Goal: Information Seeking & Learning: Learn about a topic

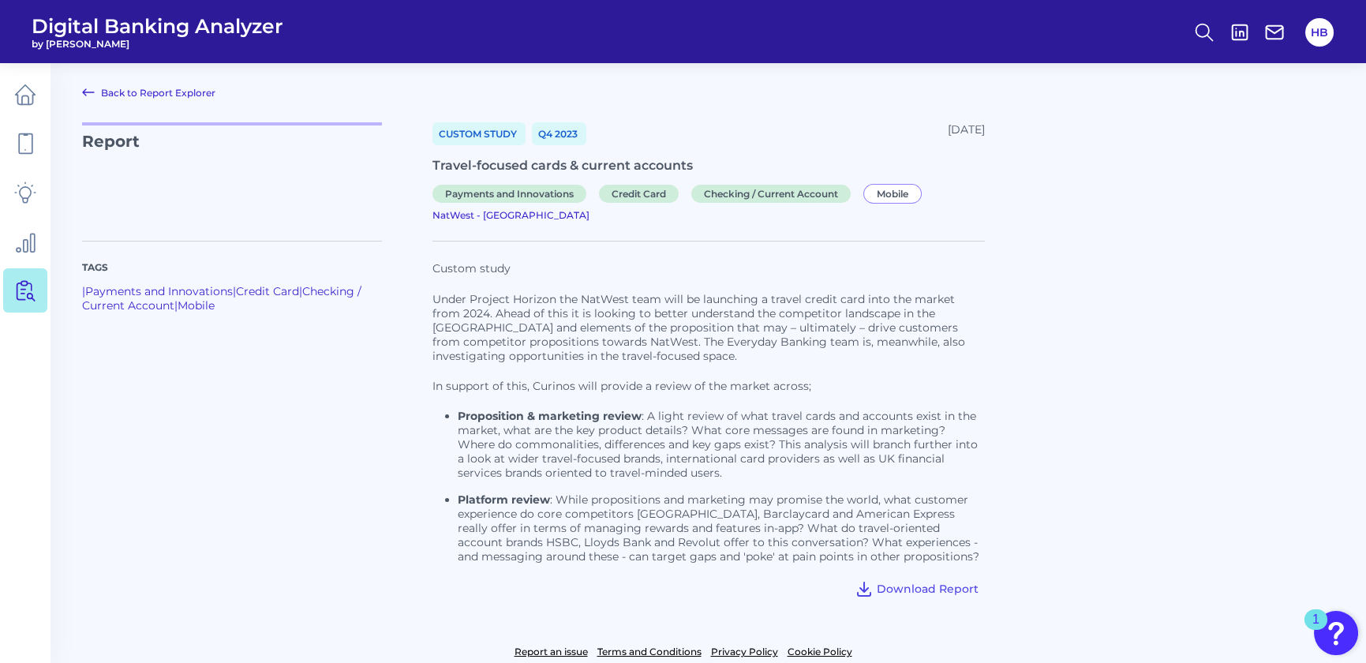
click at [106, 92] on link "Back to Report Explorer" at bounding box center [148, 92] width 133 height 19
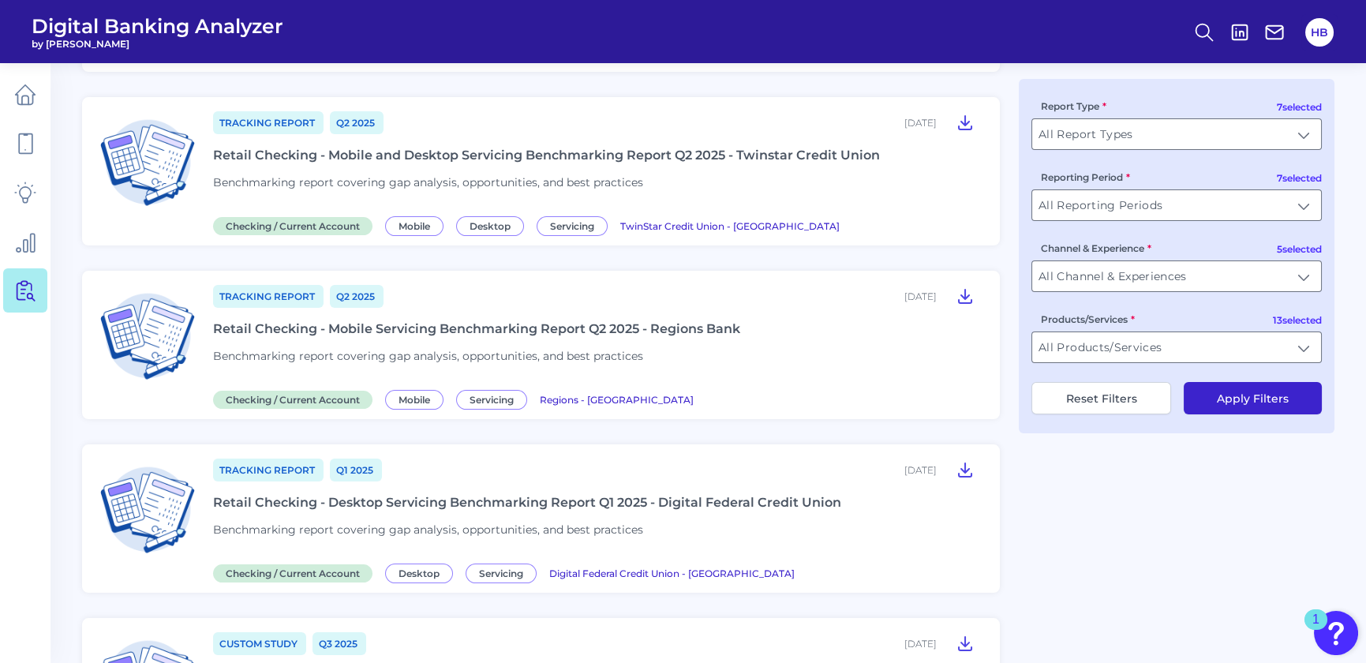
scroll to position [574, 0]
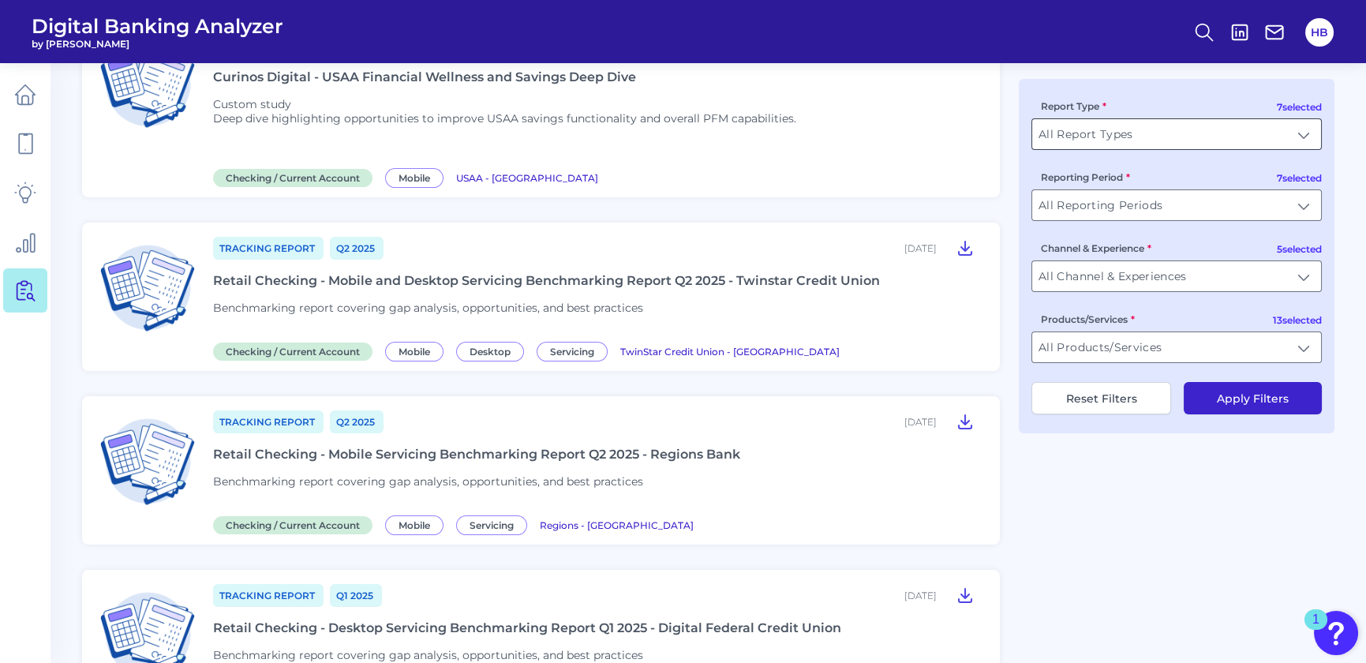
drag, startPoint x: 1281, startPoint y: 140, endPoint x: 1299, endPoint y: 144, distance: 18.6
click at [1283, 140] on input "All Report Types" at bounding box center [1176, 134] width 289 height 30
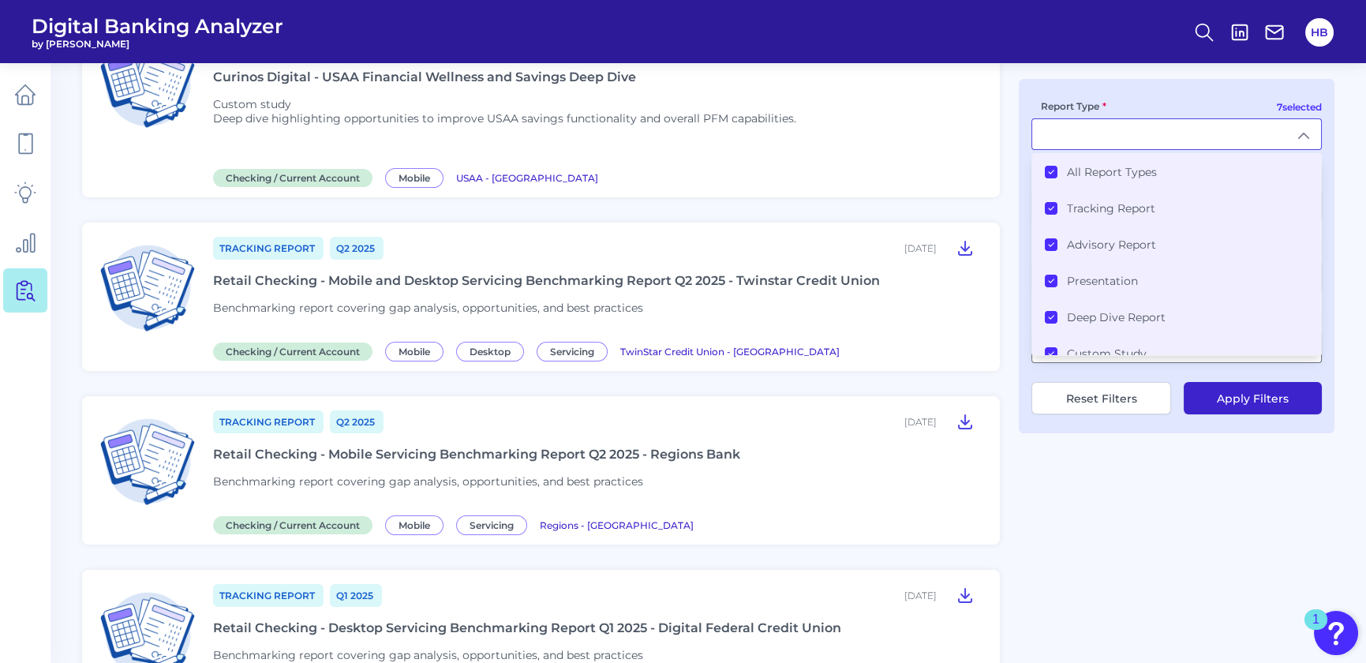
click at [1049, 170] on icon at bounding box center [1051, 172] width 8 height 8
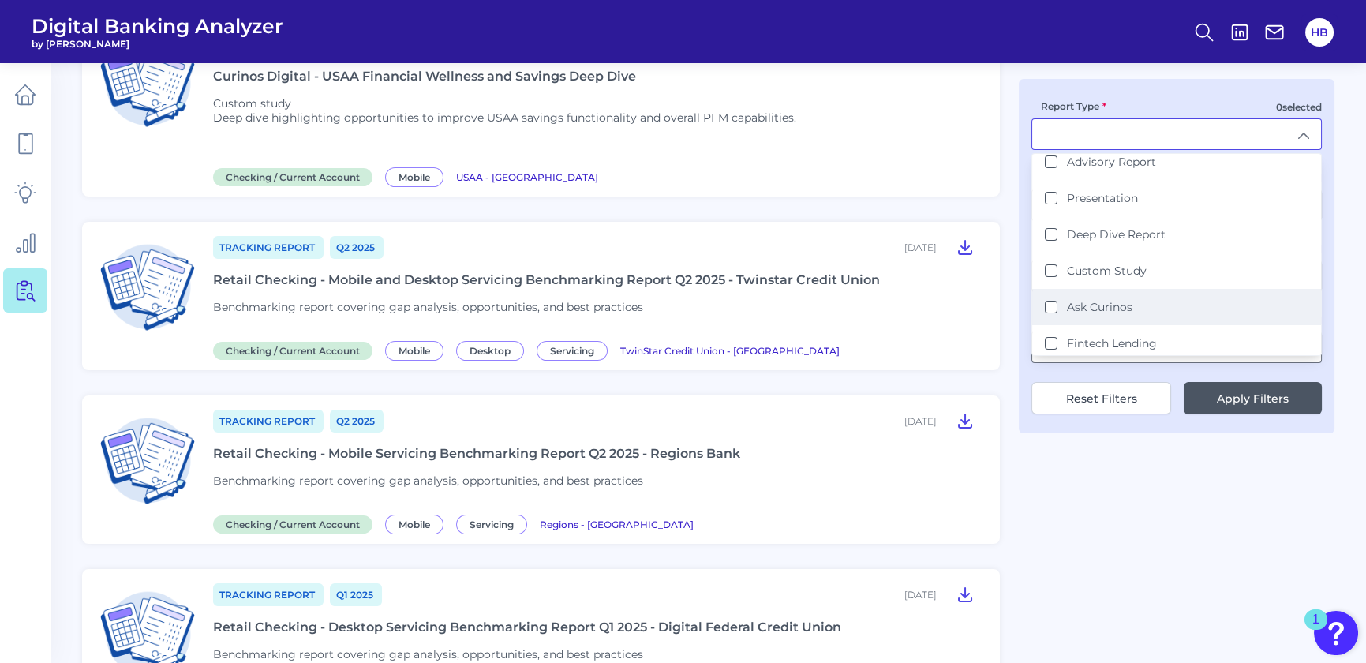
scroll to position [84, 0]
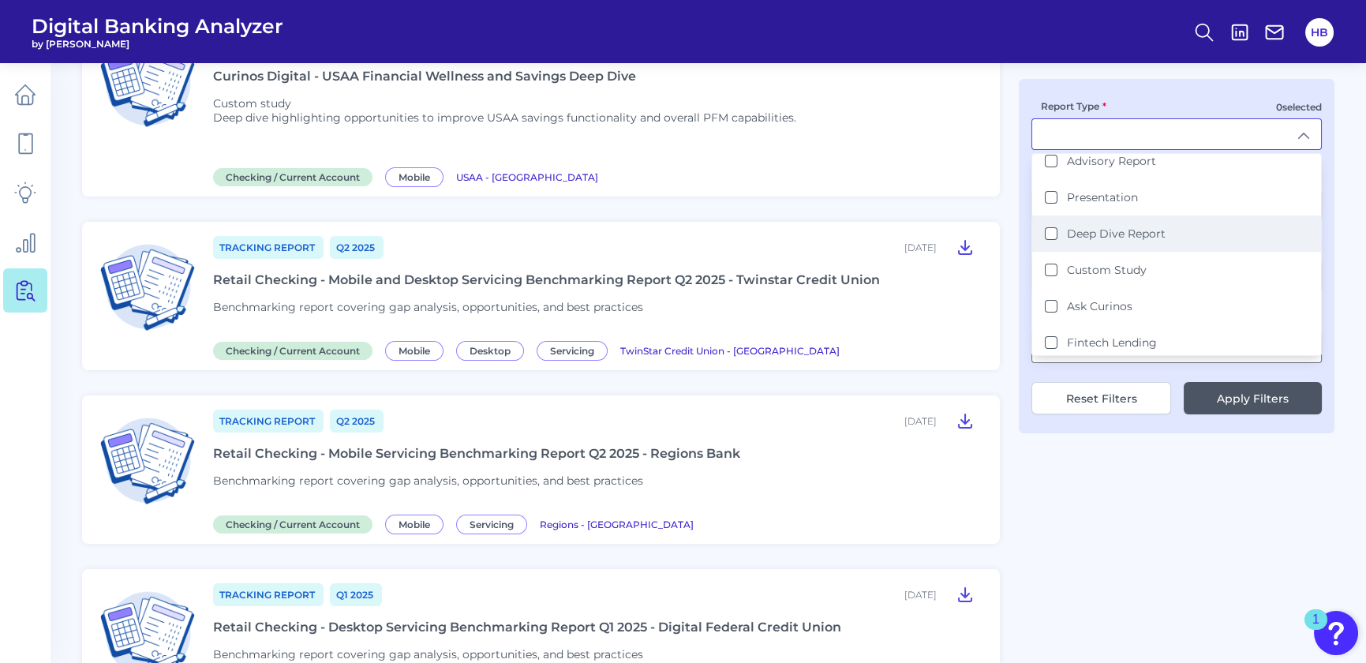
click at [1057, 229] on Report "Deep Dive Report" at bounding box center [1050, 233] width 13 height 13
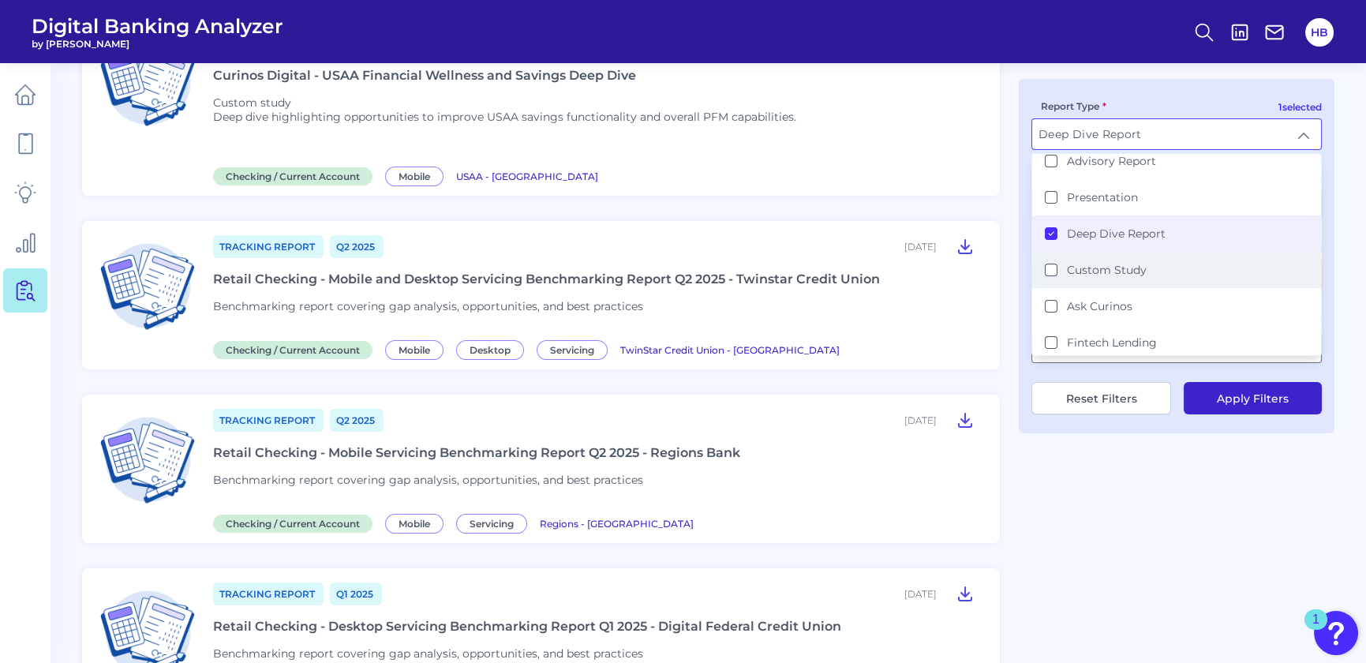
click at [1052, 271] on Study "Custom Study" at bounding box center [1050, 269] width 13 height 13
type input "Deep Dive Report, Custom Study"
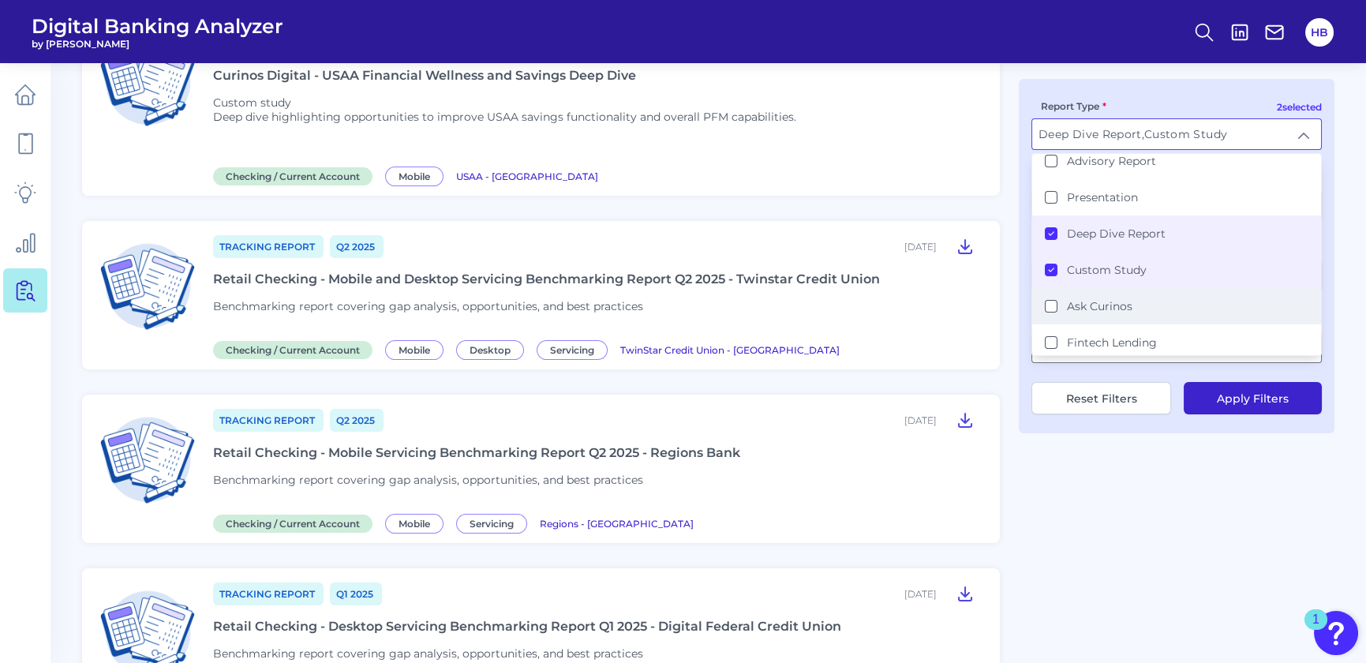
scroll to position [576, 0]
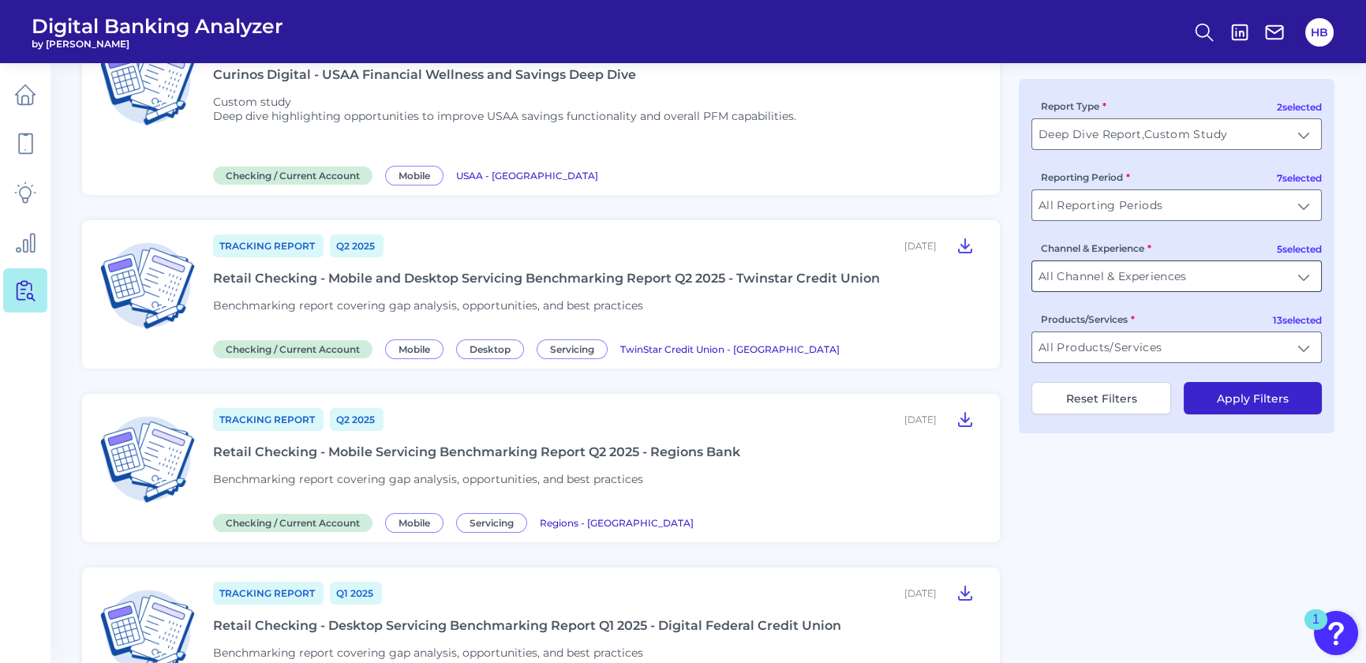
click at [1179, 282] on input "All Channel & Experiences" at bounding box center [1176, 276] width 289 height 30
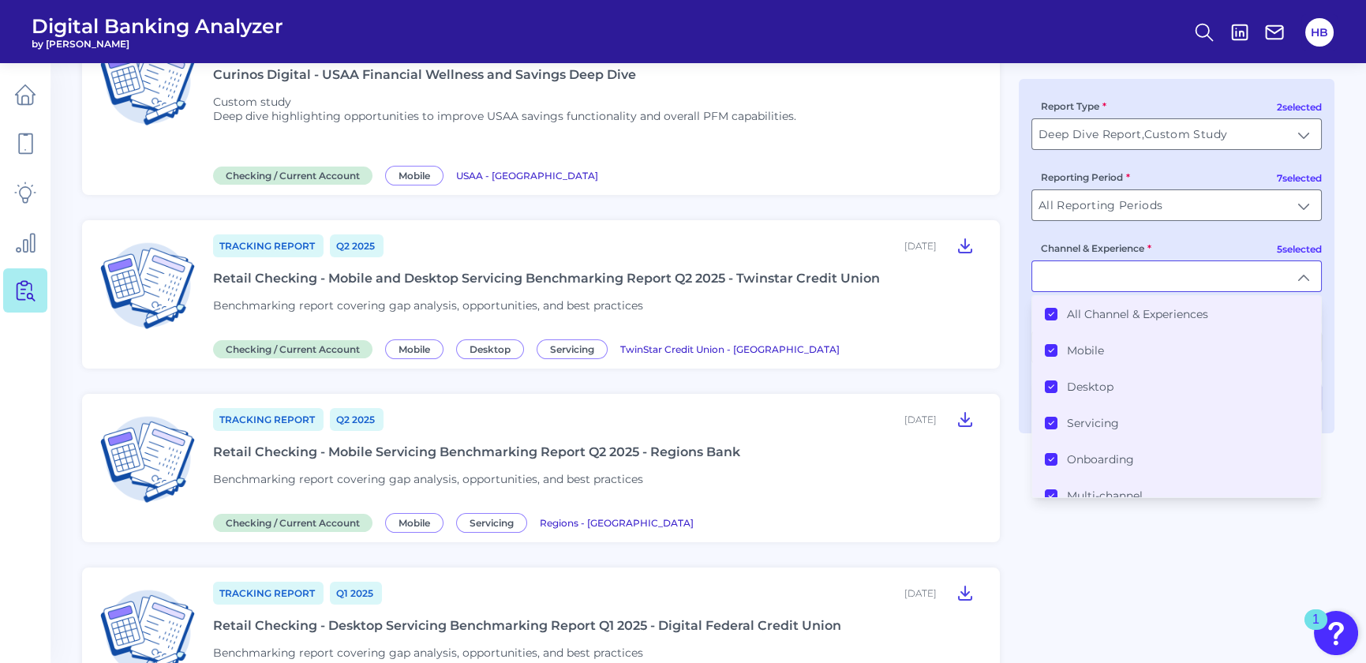
click at [1058, 311] on div "All Channel & Experiences" at bounding box center [1125, 314] width 163 height 14
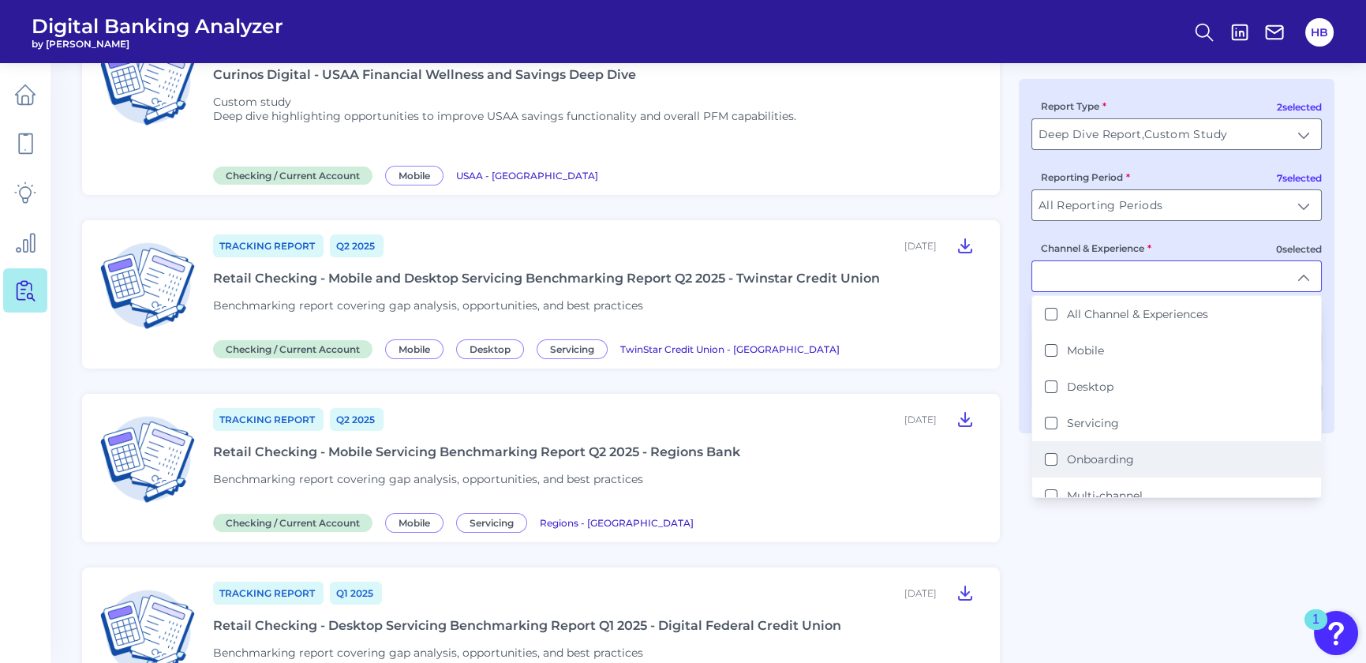
click at [1055, 456] on button "Onboarding" at bounding box center [1050, 459] width 13 height 13
type input "Onboarding"
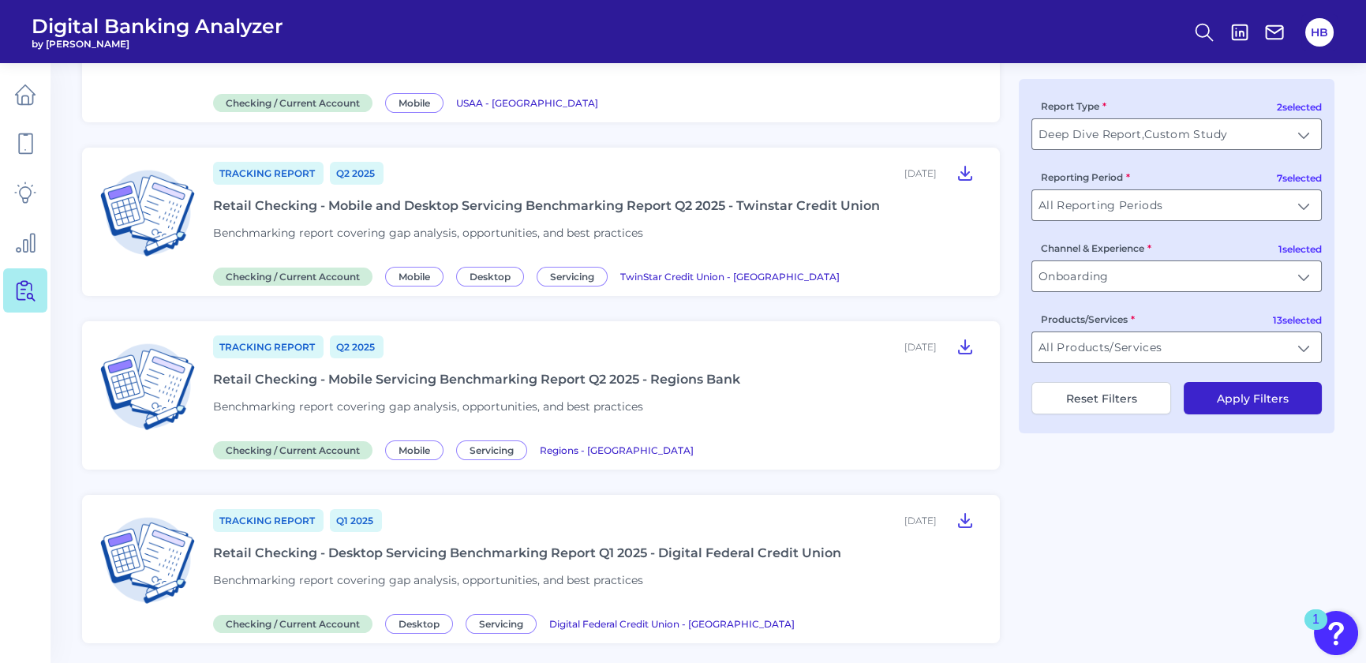
click at [1152, 323] on div "Products/Services All Products/Services All Products/Services" at bounding box center [1176, 337] width 290 height 52
click at [1160, 357] on input "All Products/Services" at bounding box center [1176, 347] width 289 height 30
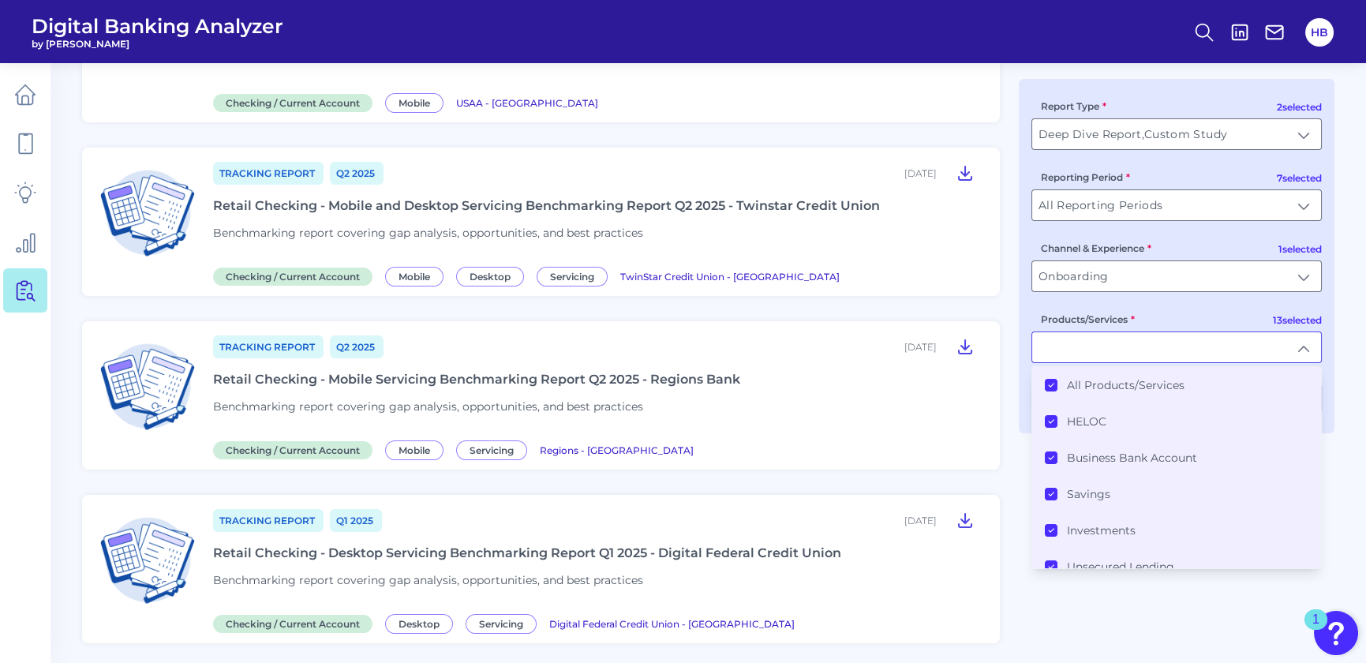
click at [1053, 383] on icon at bounding box center [1051, 385] width 8 height 8
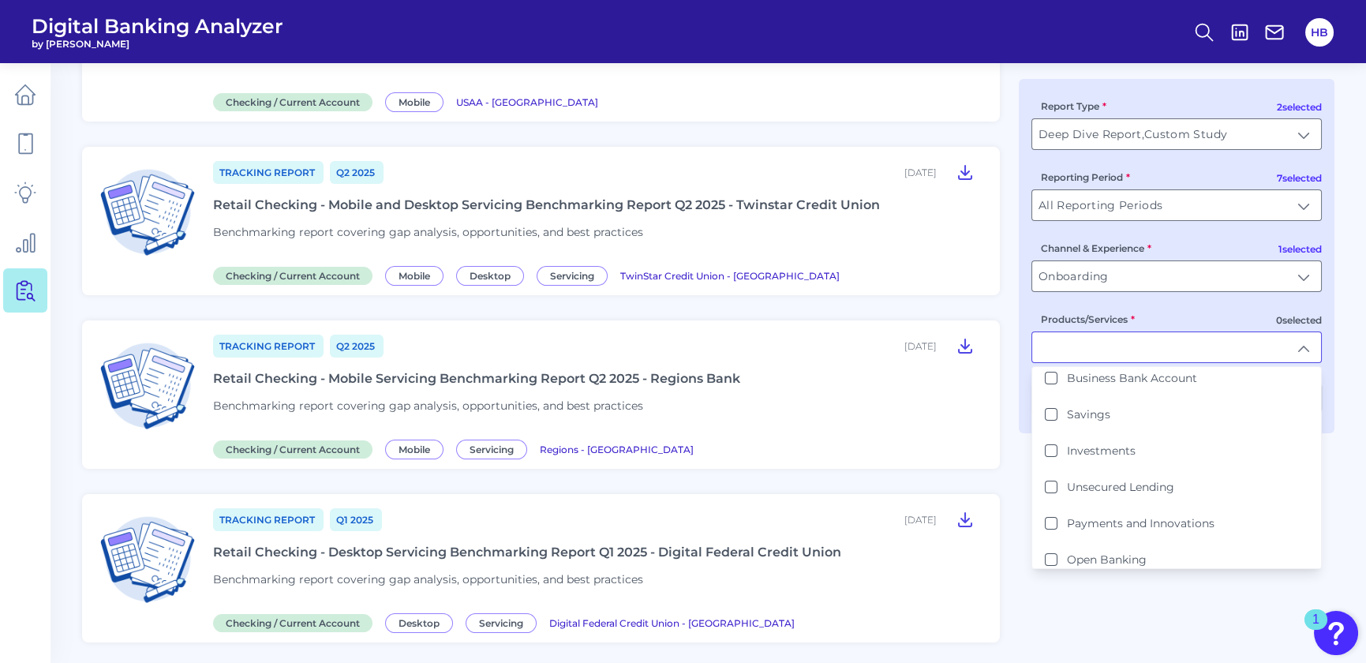
scroll to position [286, 0]
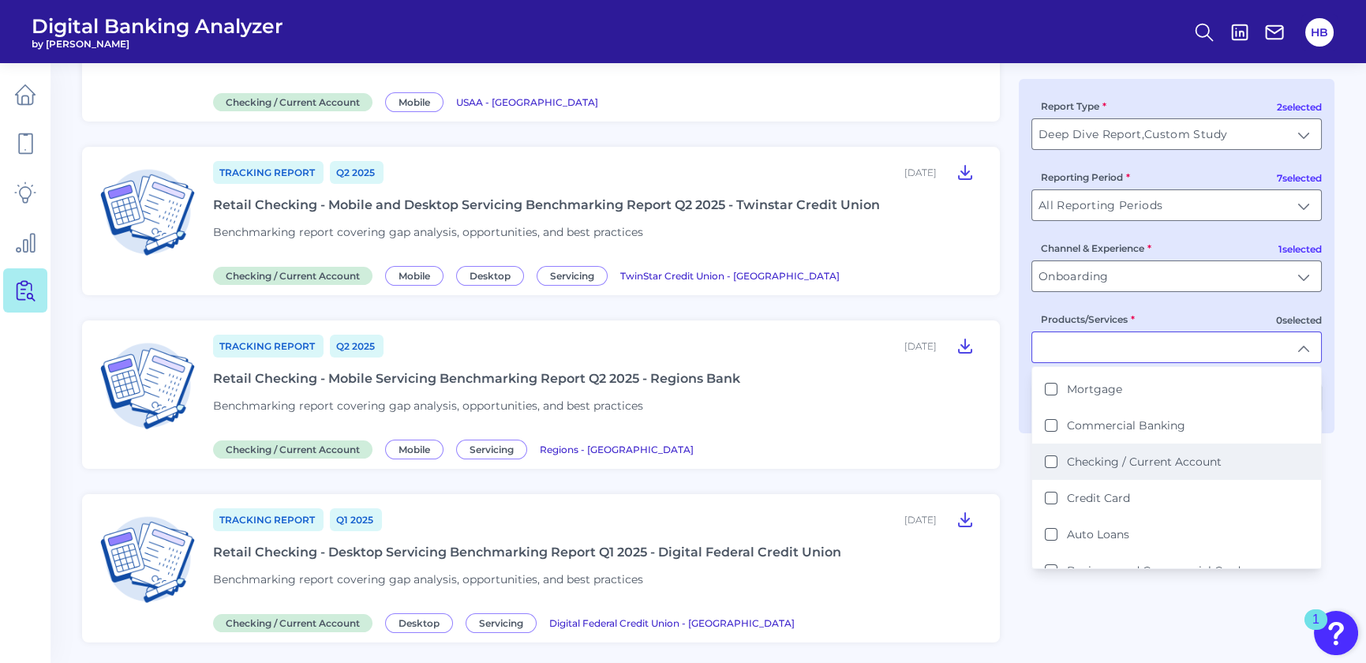
click at [1053, 459] on Account "Checking / Current Account" at bounding box center [1050, 461] width 13 height 13
type input "Checking / Current Account"
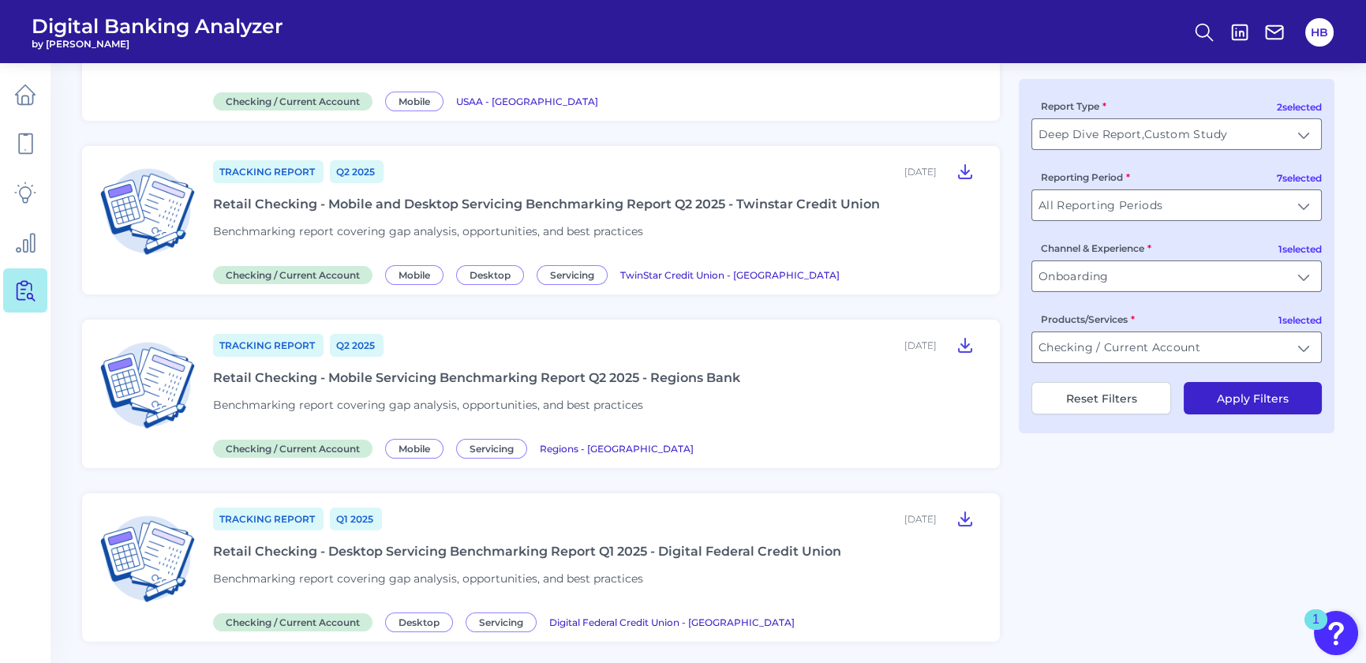
click at [1239, 391] on button "Apply Filters" at bounding box center [1252, 398] width 138 height 32
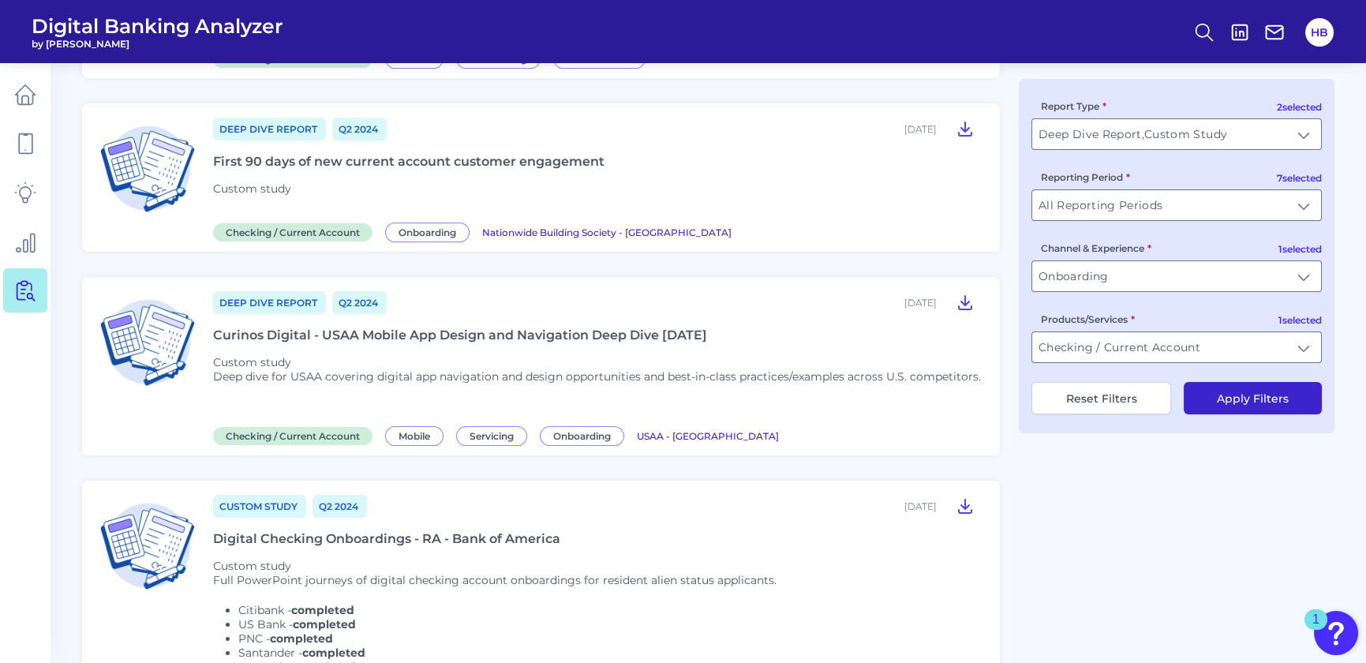
click at [288, 158] on div "First 90 days of new current account customer engagement" at bounding box center [408, 161] width 391 height 15
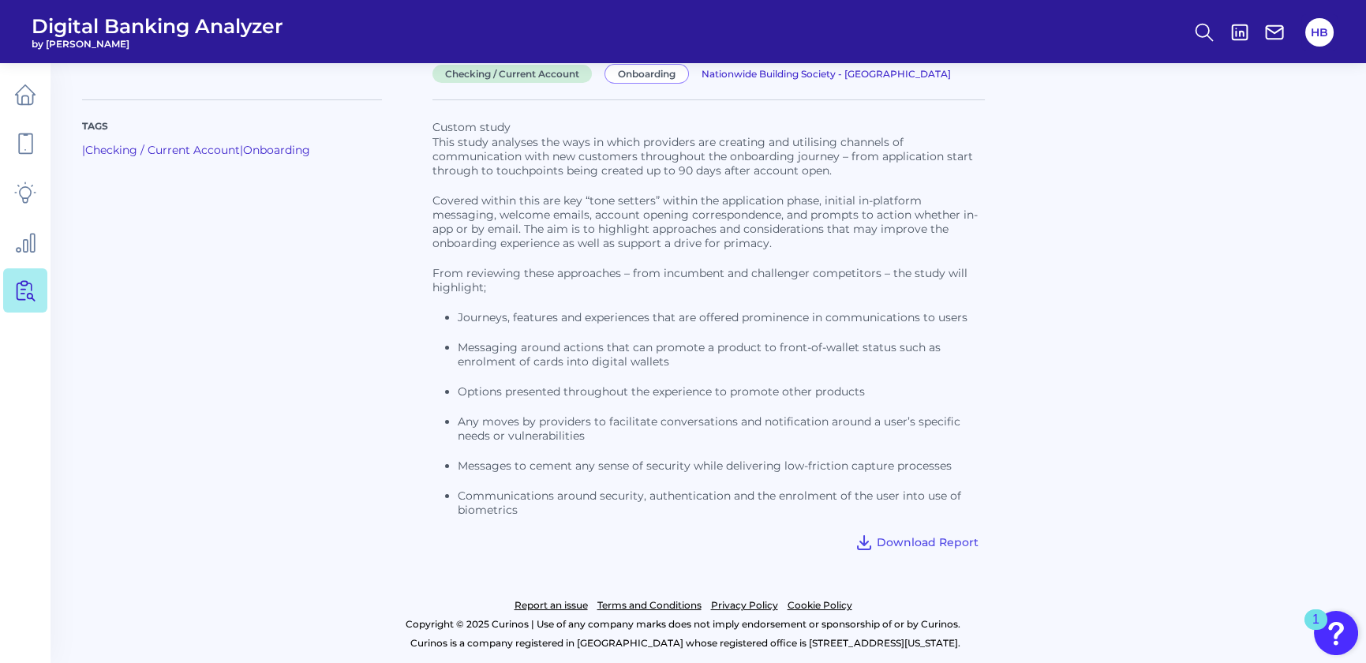
scroll to position [121, 0]
click at [916, 541] on span "Download Report" at bounding box center [927, 540] width 102 height 14
